Goal: Check status

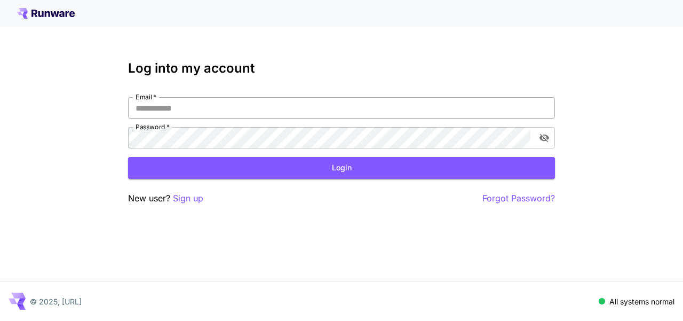
drag, startPoint x: 0, startPoint y: 0, endPoint x: 270, endPoint y: 113, distance: 292.1
click at [270, 113] on input "Email   *" at bounding box center [341, 107] width 427 height 21
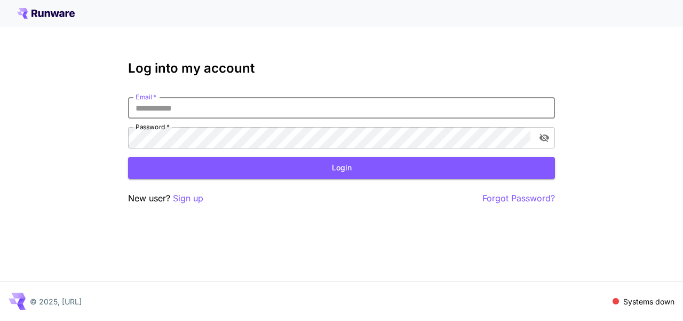
type input "**********"
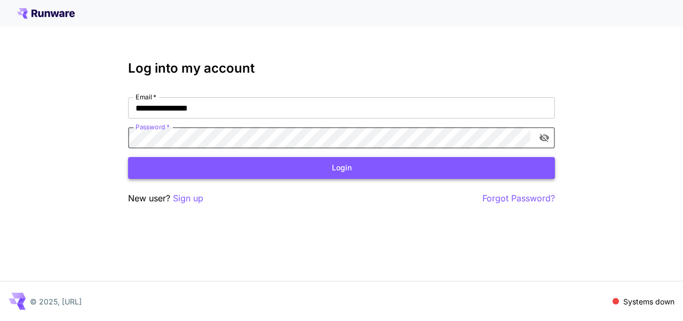
click at [257, 170] on button "Login" at bounding box center [341, 168] width 427 height 22
click at [258, 168] on button "Login" at bounding box center [341, 168] width 427 height 22
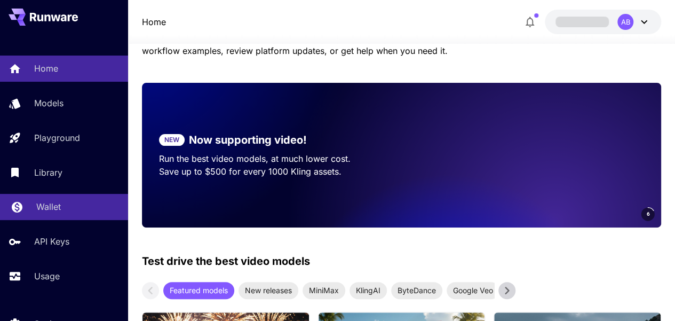
scroll to position [107, 0]
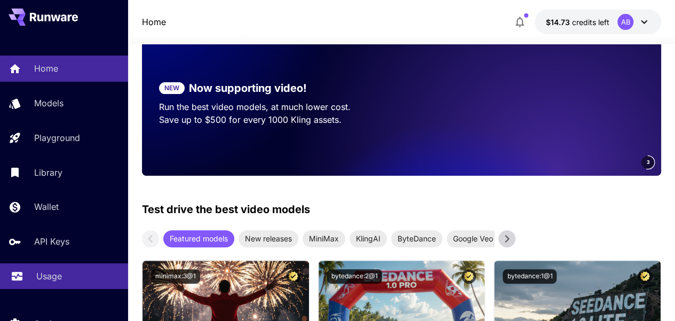
click at [69, 273] on div "Usage" at bounding box center [77, 276] width 83 height 13
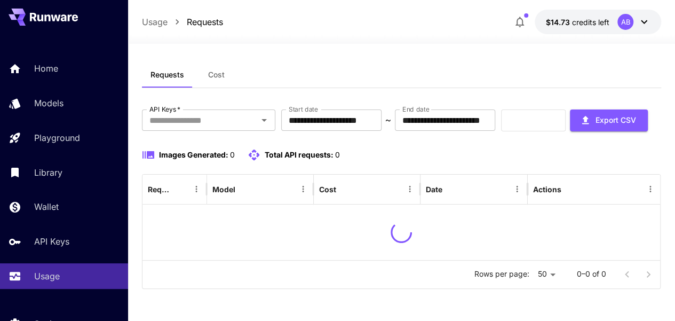
scroll to position [38, 0]
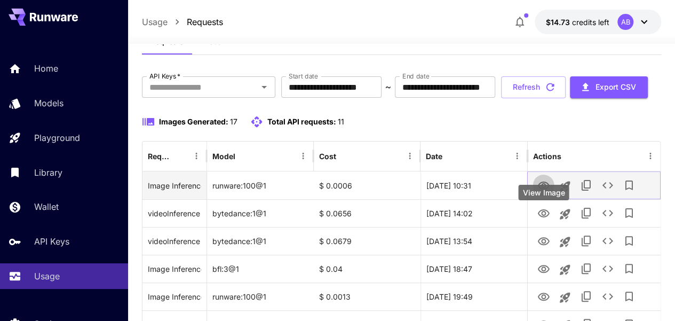
click at [545, 189] on icon "View Image" at bounding box center [543, 185] width 12 height 8
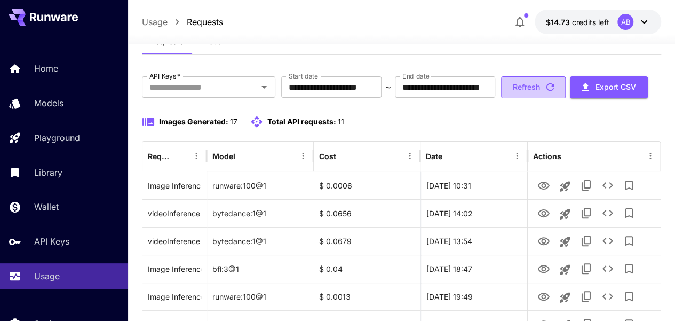
click at [553, 98] on button "Refresh" at bounding box center [533, 87] width 65 height 22
click at [538, 98] on button "Refresh" at bounding box center [533, 87] width 65 height 22
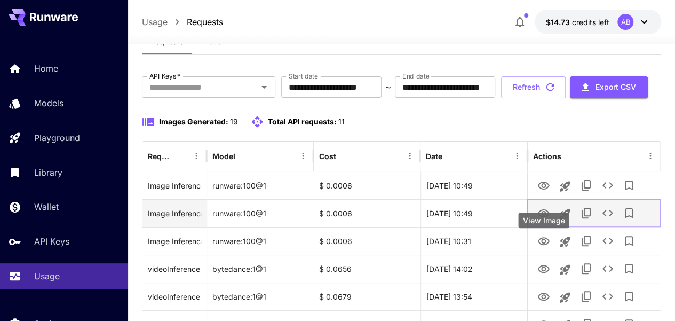
click at [543, 220] on icon "View Image" at bounding box center [543, 213] width 13 height 13
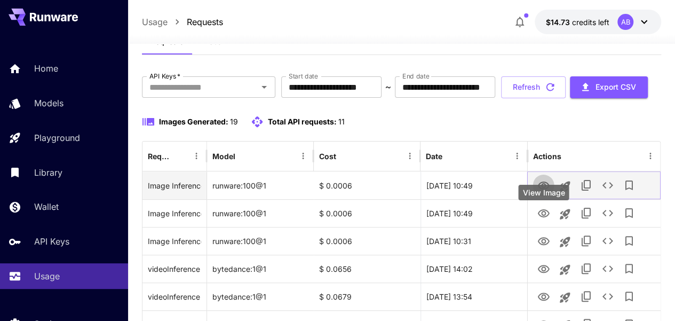
click at [545, 192] on icon "View Image" at bounding box center [543, 185] width 13 height 13
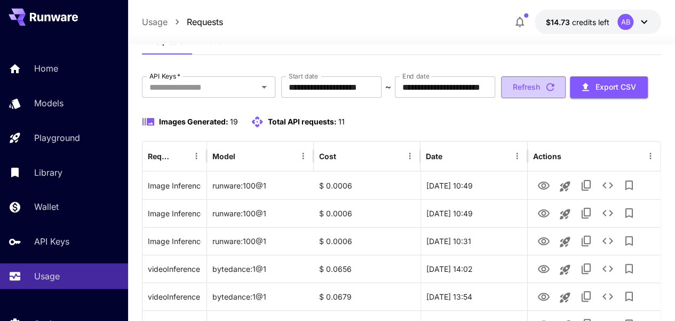
click at [557, 98] on button "Refresh" at bounding box center [533, 87] width 65 height 22
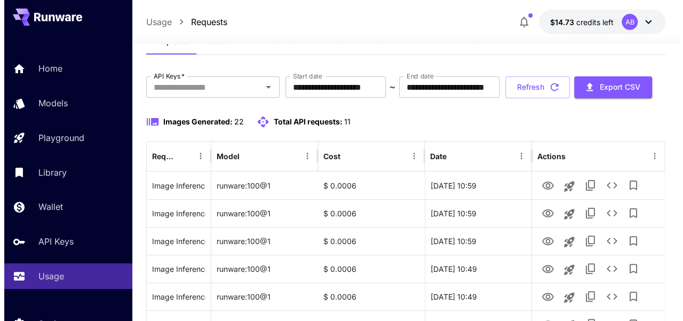
scroll to position [92, 0]
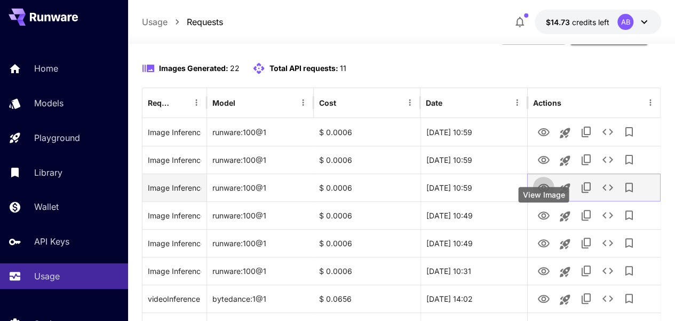
click at [544, 194] on icon "View Image" at bounding box center [543, 187] width 13 height 13
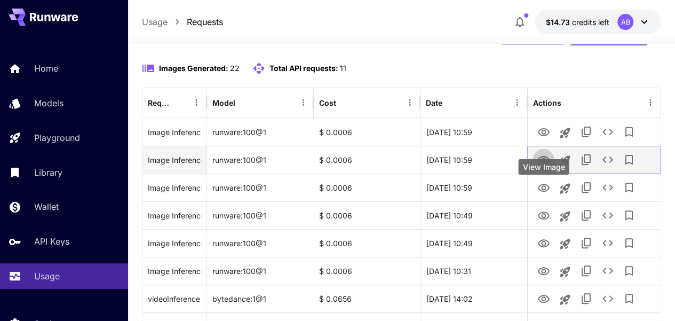
click at [540, 164] on icon "View Image" at bounding box center [543, 160] width 12 height 8
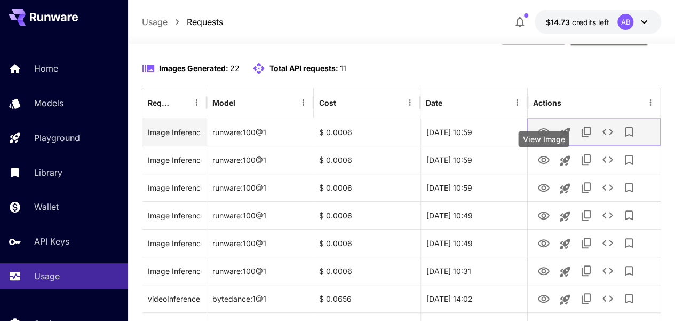
click at [543, 136] on icon "View Image" at bounding box center [543, 132] width 12 height 8
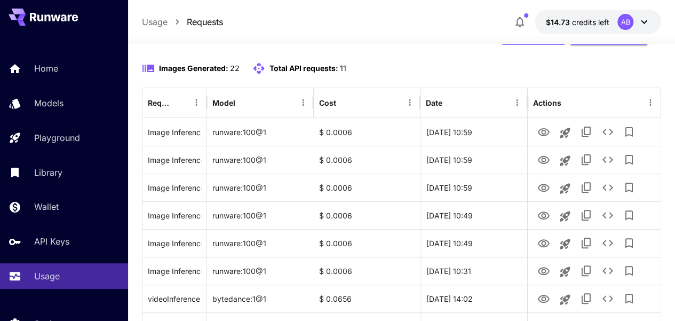
click at [529, 45] on button "Refresh" at bounding box center [533, 34] width 65 height 22
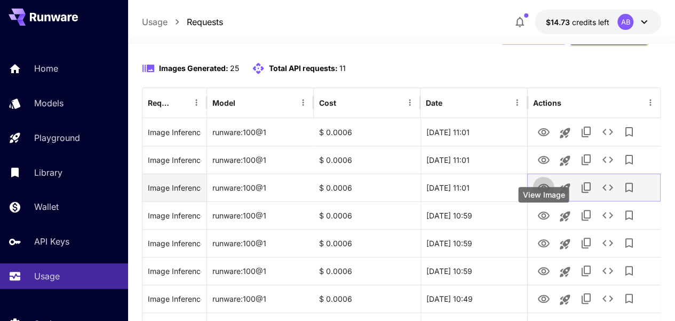
click at [545, 192] on icon "View Image" at bounding box center [543, 188] width 12 height 8
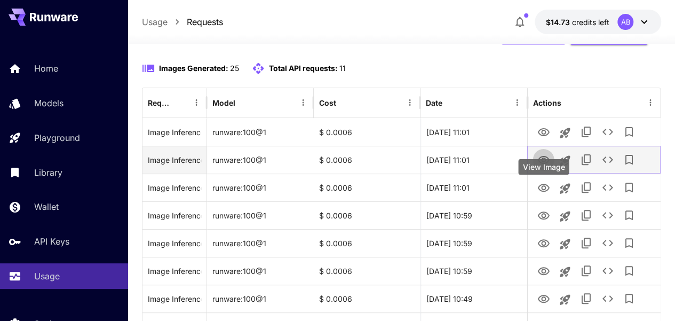
click at [538, 167] on icon "View Image" at bounding box center [543, 160] width 13 height 13
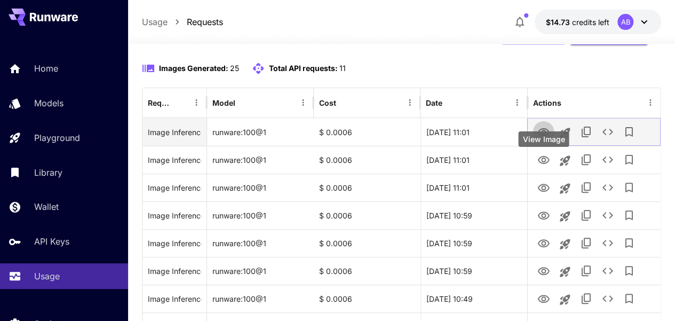
click at [537, 139] on icon "View Image" at bounding box center [543, 132] width 13 height 13
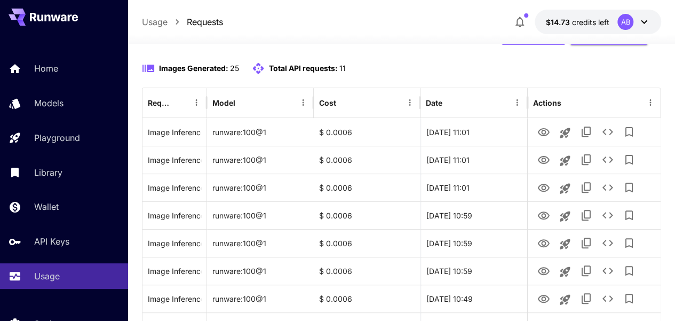
click at [555, 45] on button "Refresh" at bounding box center [533, 34] width 65 height 22
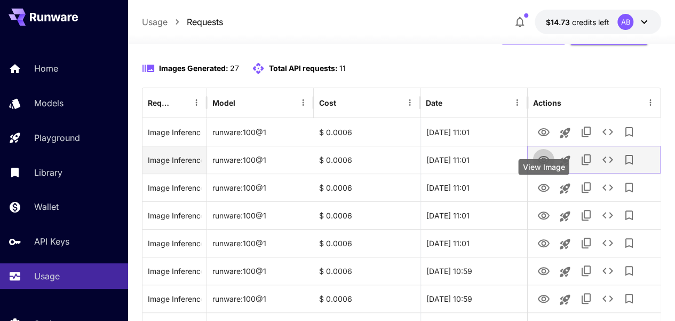
click at [540, 167] on icon "View Image" at bounding box center [543, 160] width 13 height 13
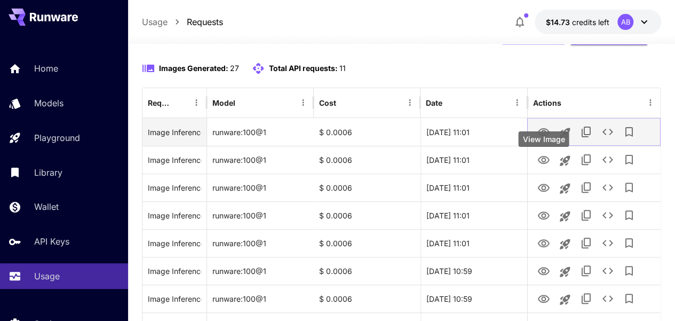
click at [538, 139] on icon "View Image" at bounding box center [543, 132] width 13 height 13
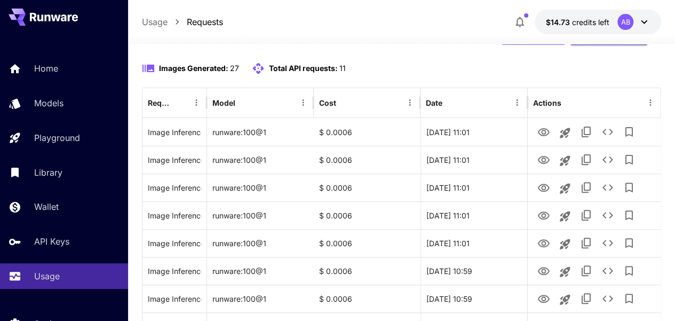
click at [544, 45] on button "Refresh" at bounding box center [533, 34] width 65 height 22
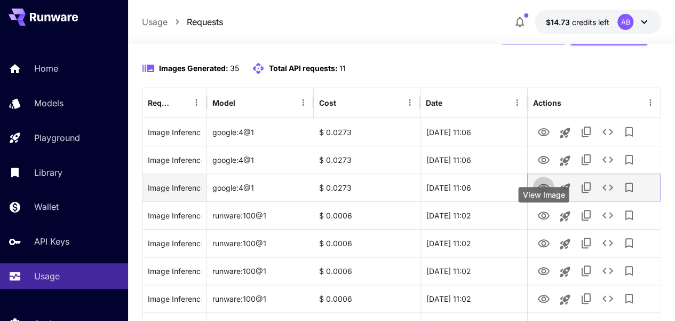
click at [545, 194] on icon "View Image" at bounding box center [543, 187] width 13 height 13
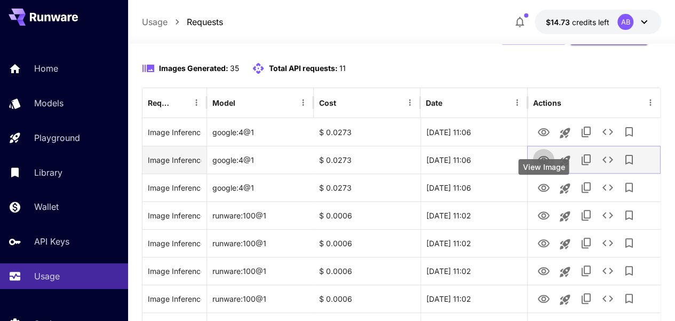
click at [539, 167] on icon "View Image" at bounding box center [543, 160] width 13 height 13
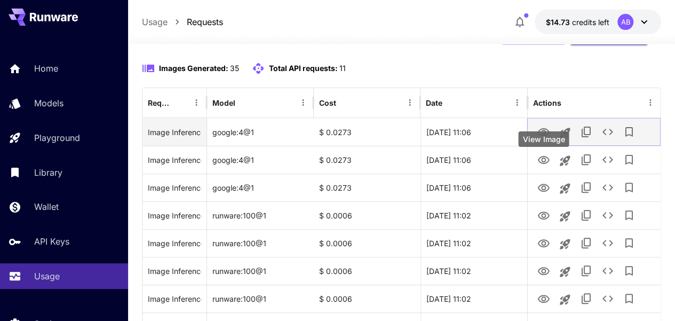
click at [544, 139] on icon "View Image" at bounding box center [543, 132] width 13 height 13
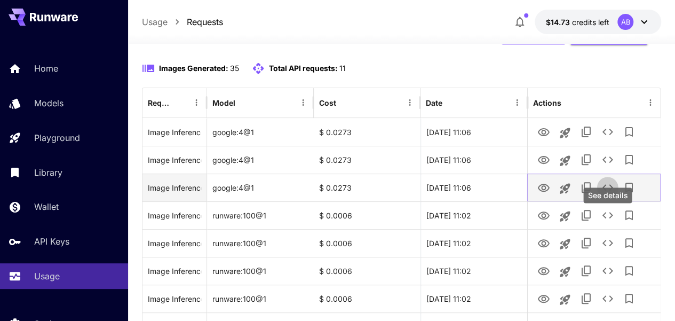
click at [606, 194] on icon "See details" at bounding box center [607, 187] width 13 height 13
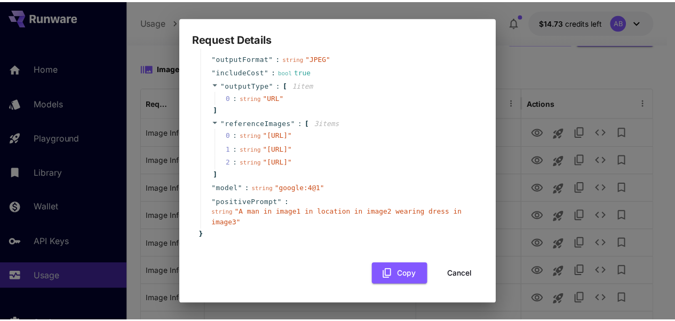
scroll to position [128, 0]
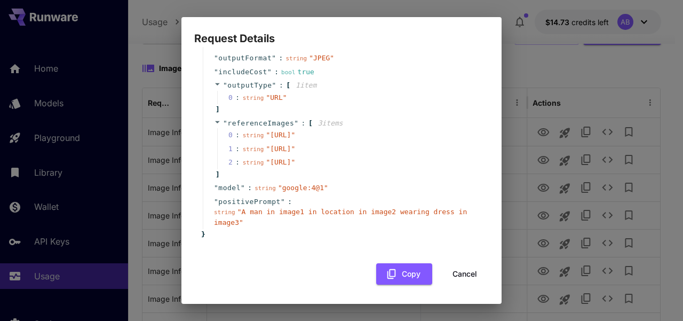
click at [284, 131] on span "" [URL] "" at bounding box center [280, 135] width 29 height 8
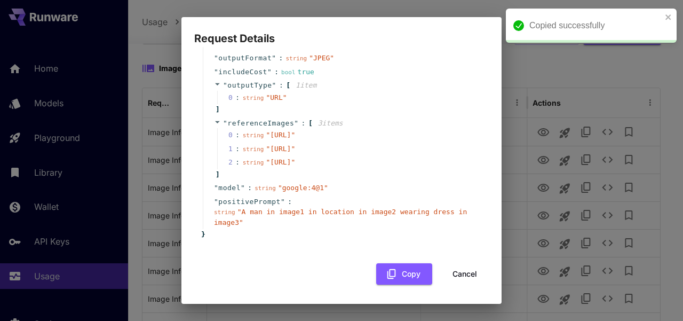
click at [284, 131] on span "" [URL] "" at bounding box center [280, 135] width 29 height 8
drag, startPoint x: 254, startPoint y: 81, endPoint x: 309, endPoint y: 97, distance: 56.6
click at [295, 131] on span "" [URL] "" at bounding box center [280, 135] width 29 height 8
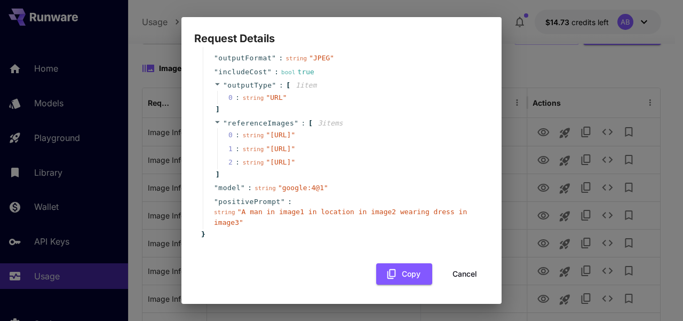
drag, startPoint x: 255, startPoint y: 119, endPoint x: 307, endPoint y: 129, distance: 52.7
click at [295, 145] on span "" [URL] "" at bounding box center [280, 149] width 29 height 8
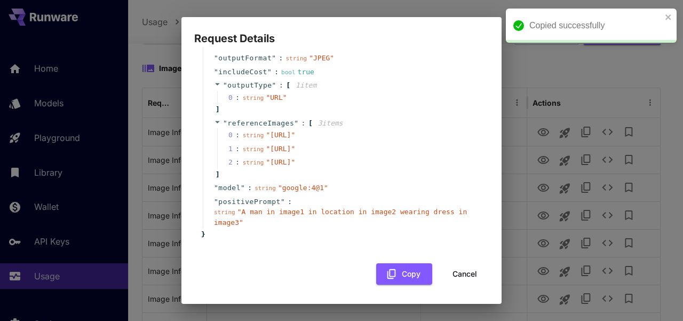
drag, startPoint x: 254, startPoint y: 153, endPoint x: 306, endPoint y: 163, distance: 53.3
click at [295, 163] on span "" [URL] "" at bounding box center [280, 162] width 29 height 8
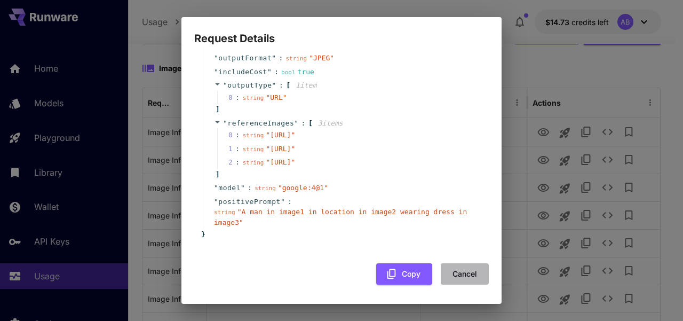
click at [454, 280] on button "Cancel" at bounding box center [465, 274] width 48 height 22
